Goal: Transaction & Acquisition: Purchase product/service

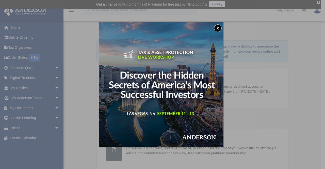
click at [220, 27] on button "x" at bounding box center [218, 28] width 8 height 8
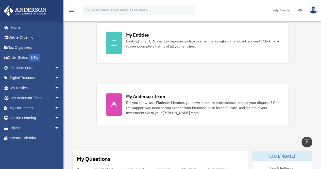
scroll to position [178, 0]
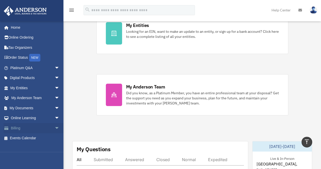
click at [26, 128] on link "Billing arrow_drop_down" at bounding box center [36, 128] width 64 height 10
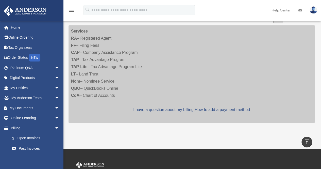
scroll to position [334, 0]
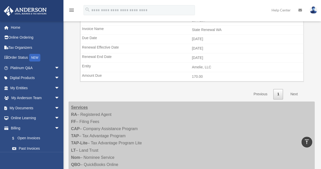
click at [293, 90] on link "Next" at bounding box center [294, 94] width 15 height 10
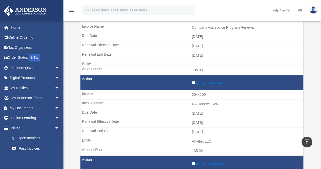
scroll to position [29, 0]
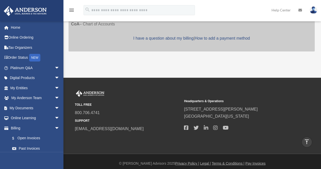
scroll to position [481, 0]
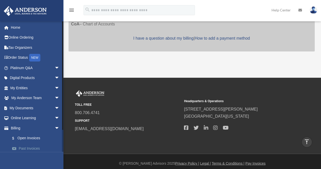
click at [32, 148] on link "Past Invoices" at bounding box center [37, 148] width 60 height 10
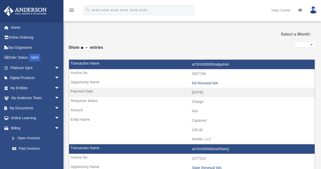
select select
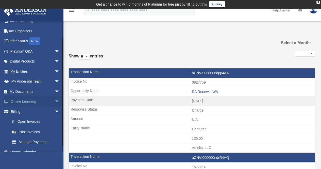
scroll to position [22, 0]
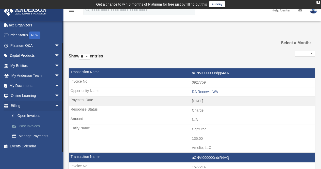
click at [31, 127] on link "Past Invoices" at bounding box center [37, 126] width 60 height 10
click at [29, 117] on link "$ Open Invoices" at bounding box center [37, 116] width 60 height 10
click at [27, 135] on link "Manage Payments" at bounding box center [37, 136] width 60 height 10
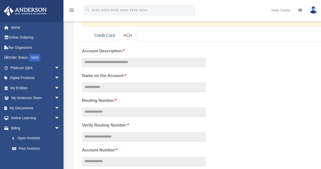
scroll to position [76, 0]
click at [108, 35] on link "Credit Card" at bounding box center [104, 34] width 29 height 11
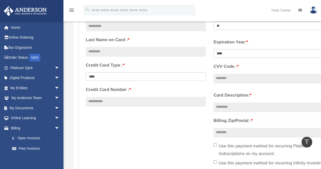
scroll to position [51, 0]
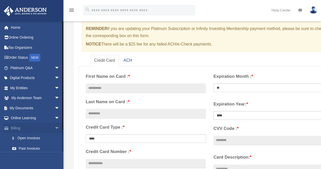
click at [19, 128] on link "Billing arrow_drop_down" at bounding box center [36, 128] width 64 height 10
click at [26, 137] on link "$ Open Invoices" at bounding box center [37, 138] width 60 height 10
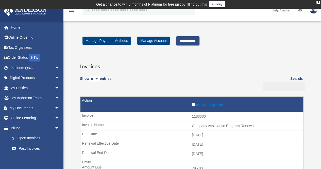
click at [200, 42] on input "**********" at bounding box center [187, 40] width 23 height 9
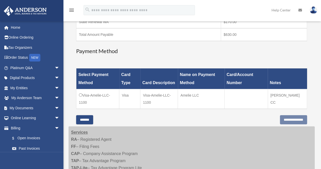
scroll to position [152, 0]
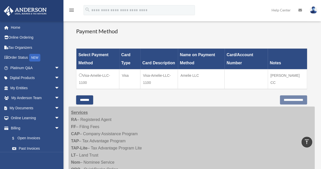
click at [88, 77] on td "Visa-Amelie-LLC-1100" at bounding box center [97, 79] width 43 height 20
click at [92, 75] on td "Visa-Amelie-LLC-1100" at bounding box center [97, 79] width 43 height 20
click at [281, 98] on input "**********" at bounding box center [293, 99] width 27 height 9
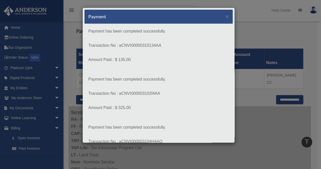
scroll to position [53, 0]
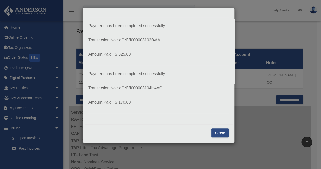
click at [218, 131] on button "Close" at bounding box center [220, 132] width 18 height 9
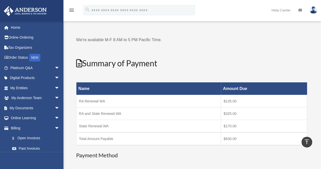
scroll to position [0, 0]
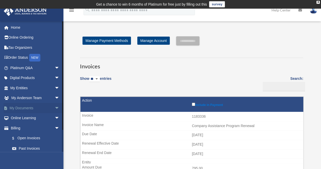
click at [34, 110] on link "My Documents arrow_drop_down" at bounding box center [36, 108] width 64 height 10
click at [37, 89] on link "My Entities arrow_drop_down" at bounding box center [36, 88] width 64 height 10
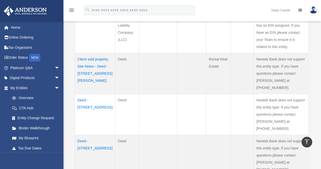
scroll to position [257, 0]
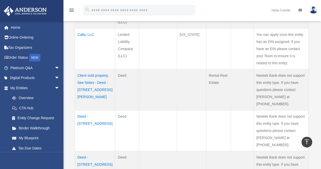
click at [92, 110] on td "Deed - [STREET_ADDRESS]" at bounding box center [95, 130] width 40 height 41
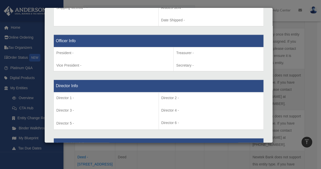
scroll to position [395, 0]
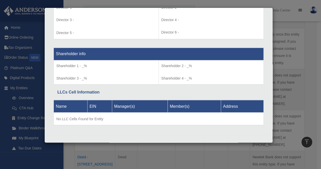
click at [304, 85] on div "Details × Articles Sent Organizational Date" at bounding box center [160, 84] width 321 height 169
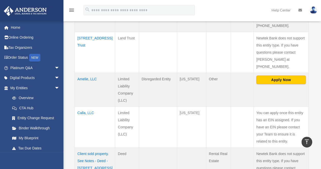
scroll to position [105, 0]
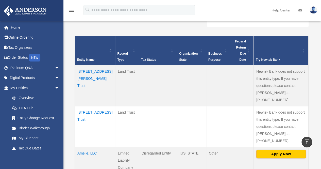
click at [88, 72] on td "[STREET_ADDRESS][PERSON_NAME] Trust" at bounding box center [95, 85] width 40 height 41
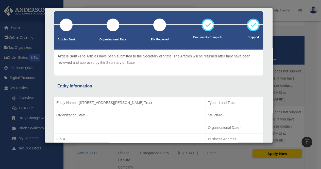
scroll to position [25, 0]
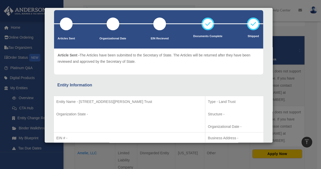
click at [292, 60] on div "Details × Articles Sent Organizational Date" at bounding box center [160, 84] width 321 height 169
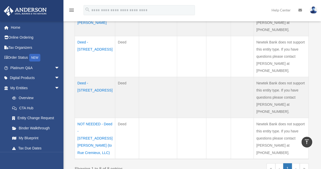
scroll to position [333, 0]
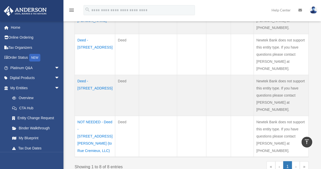
click at [298, 161] on link "›" at bounding box center [296, 166] width 8 height 11
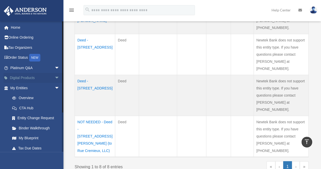
click at [25, 80] on link "Digital Products arrow_drop_down" at bounding box center [36, 78] width 64 height 10
click at [26, 38] on link "Online Ordering" at bounding box center [36, 37] width 64 height 10
